Goal: Task Accomplishment & Management: Manage account settings

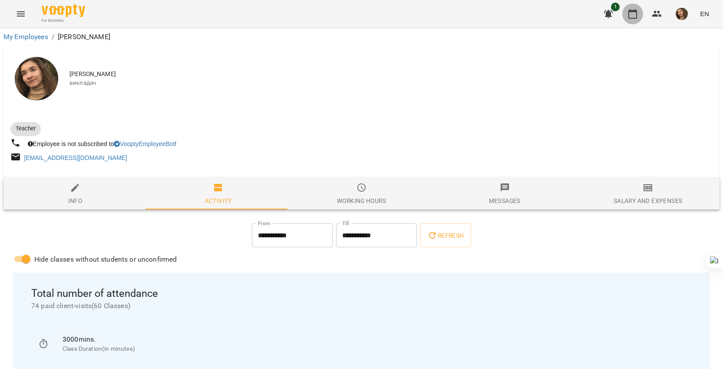
click at [634, 13] on icon "button" at bounding box center [633, 14] width 10 height 10
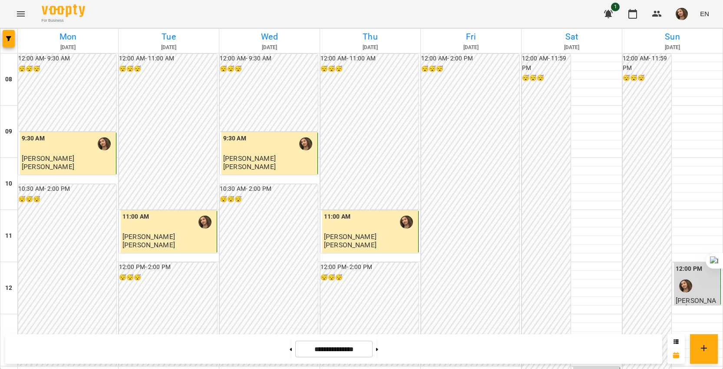
scroll to position [174, 0]
click at [378, 347] on button at bounding box center [377, 348] width 2 height 19
type input "**********"
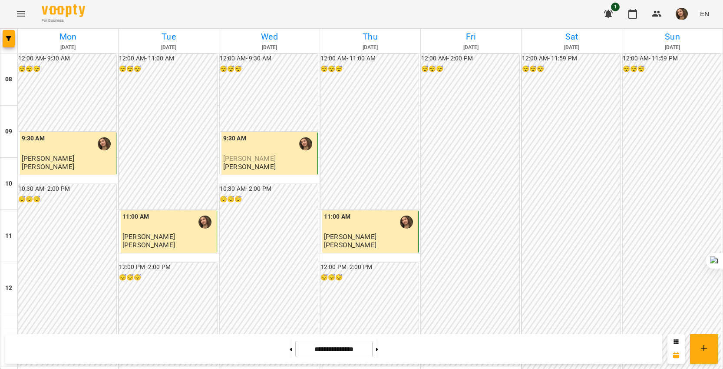
scroll to position [0, 0]
click at [686, 10] on img "button" at bounding box center [682, 14] width 12 height 12
click at [670, 31] on span "[PERSON_NAME]" at bounding box center [680, 33] width 59 height 10
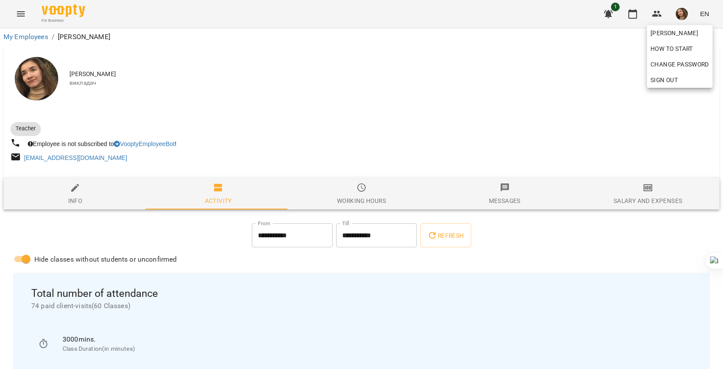
click at [85, 202] on div at bounding box center [361, 184] width 723 height 369
click at [661, 197] on div "Salary and Expenses" at bounding box center [648, 200] width 69 height 10
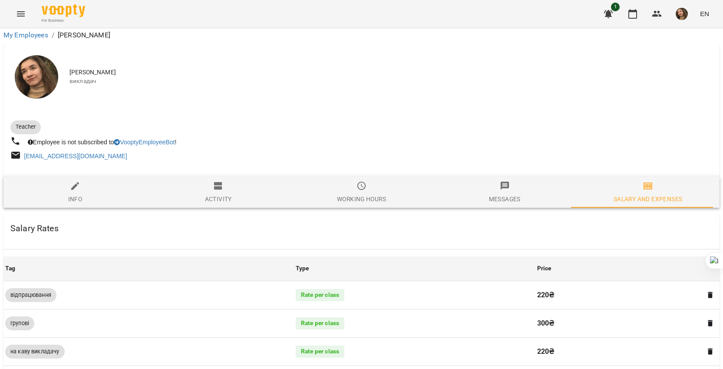
scroll to position [174, 0]
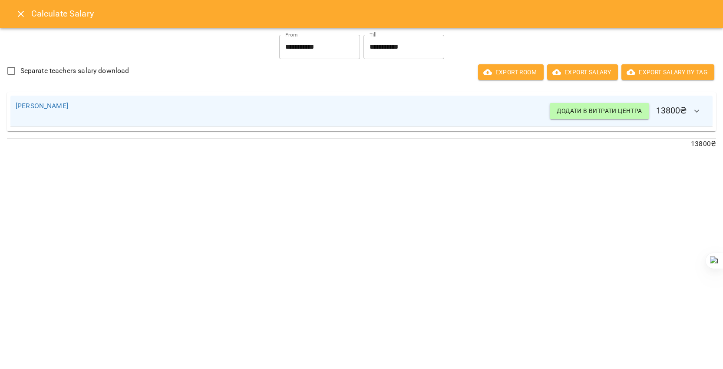
click at [23, 12] on icon "Close" at bounding box center [21, 14] width 6 height 6
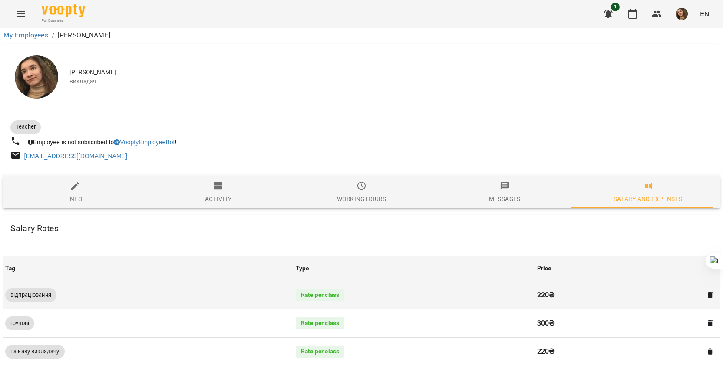
scroll to position [43, 0]
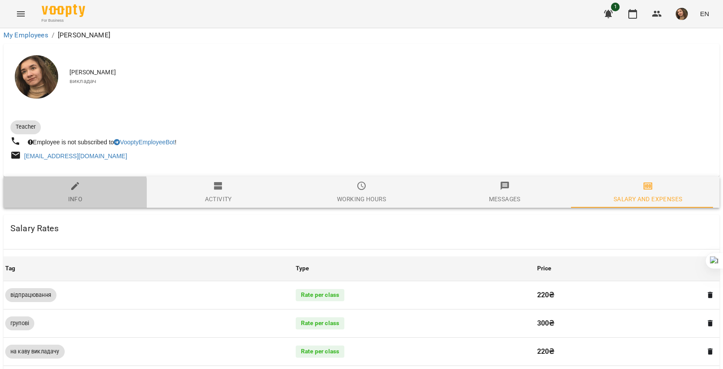
click at [66, 181] on span "Info" at bounding box center [75, 192] width 133 height 23
select select "**"
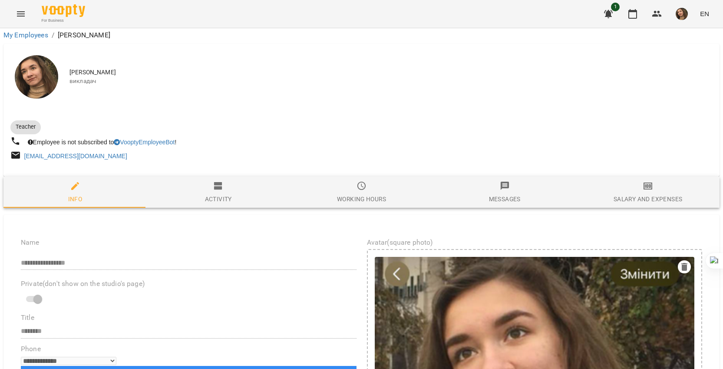
scroll to position [347, 0]
drag, startPoint x: 77, startPoint y: 213, endPoint x: 178, endPoint y: 227, distance: 101.6
click at [155, 239] on icon at bounding box center [157, 239] width 5 height 5
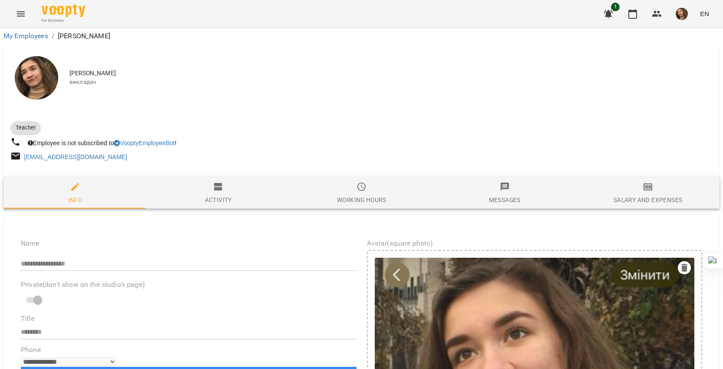
scroll to position [0, 0]
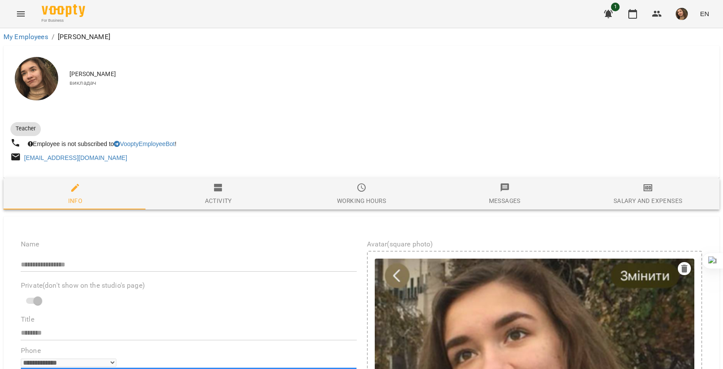
click at [647, 196] on span "Salary and Expenses" at bounding box center [647, 193] width 133 height 23
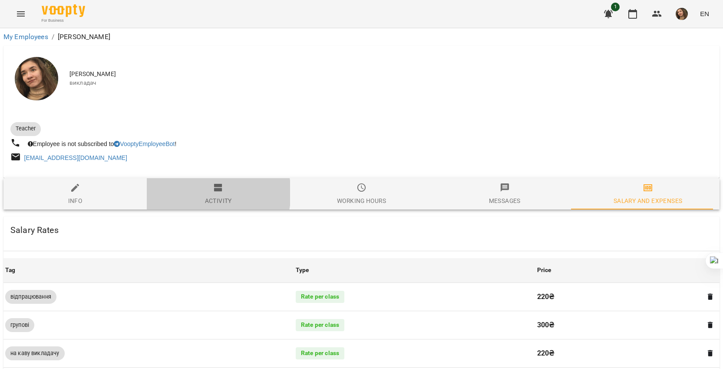
click at [202, 194] on span "Activity" at bounding box center [218, 193] width 133 height 23
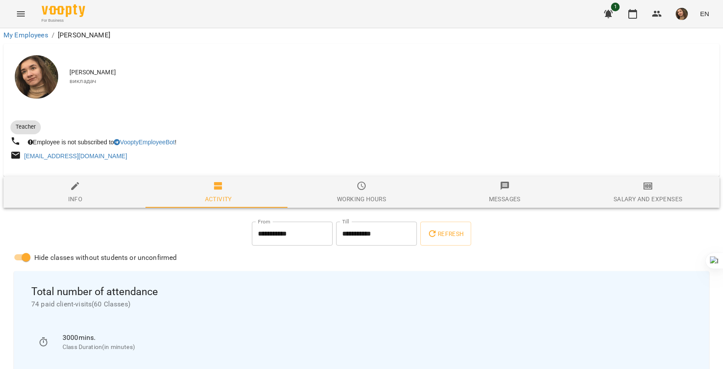
scroll to position [2649, 0]
